Goal: Task Accomplishment & Management: Use online tool/utility

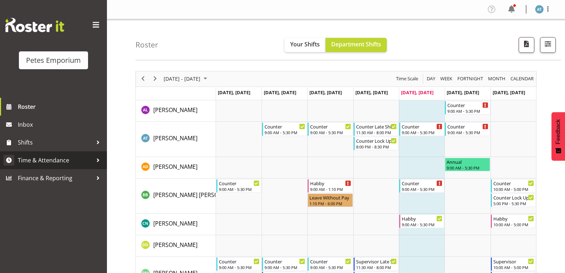
click at [59, 161] on span "Time & Attendance" at bounding box center [55, 160] width 75 height 11
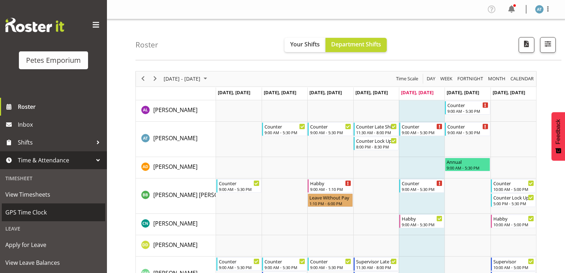
click at [41, 213] on span "GPS Time Clock" at bounding box center [53, 212] width 96 height 11
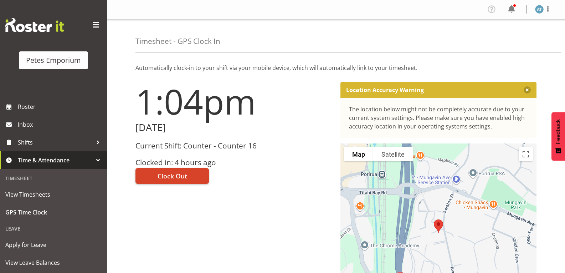
click at [164, 168] on button "Clock Out" at bounding box center [172, 176] width 73 height 16
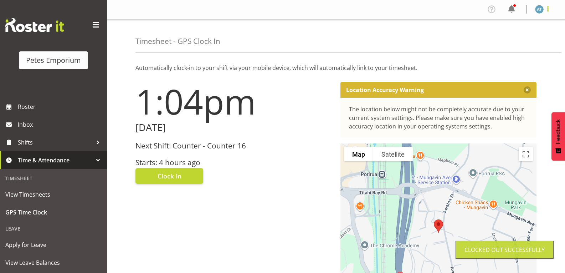
click at [550, 9] on span at bounding box center [548, 9] width 9 height 9
click at [519, 38] on link "Log Out" at bounding box center [518, 37] width 68 height 13
